Goal: Navigation & Orientation: Find specific page/section

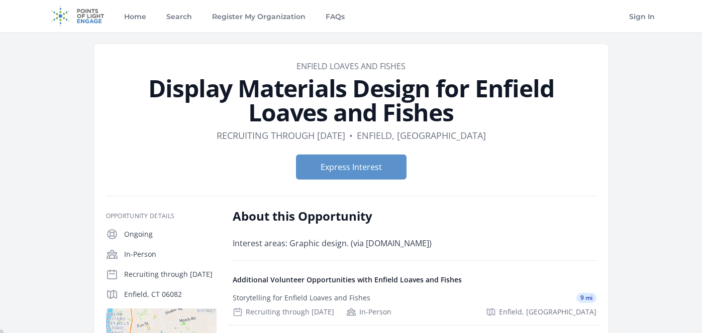
scroll to position [140, 0]
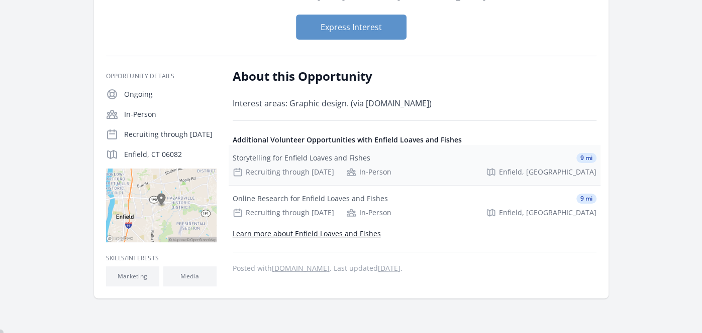
click at [340, 156] on div "Storytelling for Enfield Loaves and Fishes" at bounding box center [302, 158] width 138 height 10
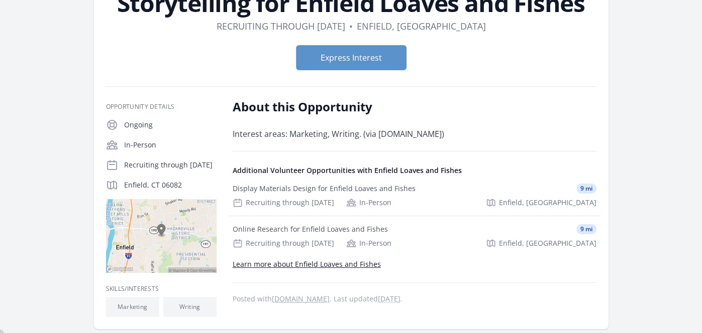
scroll to position [160, 0]
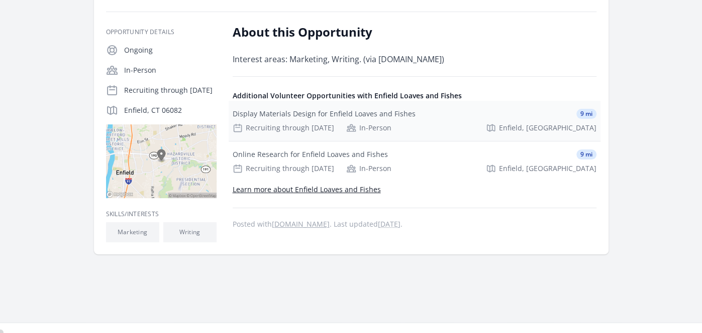
click at [272, 112] on div "Display Materials Design for Enfield Loaves and Fishes" at bounding box center [324, 114] width 183 height 10
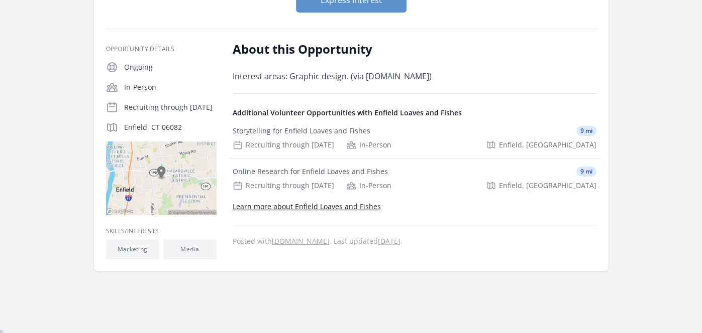
scroll to position [220, 0]
